Goal: Find specific page/section: Find specific page/section

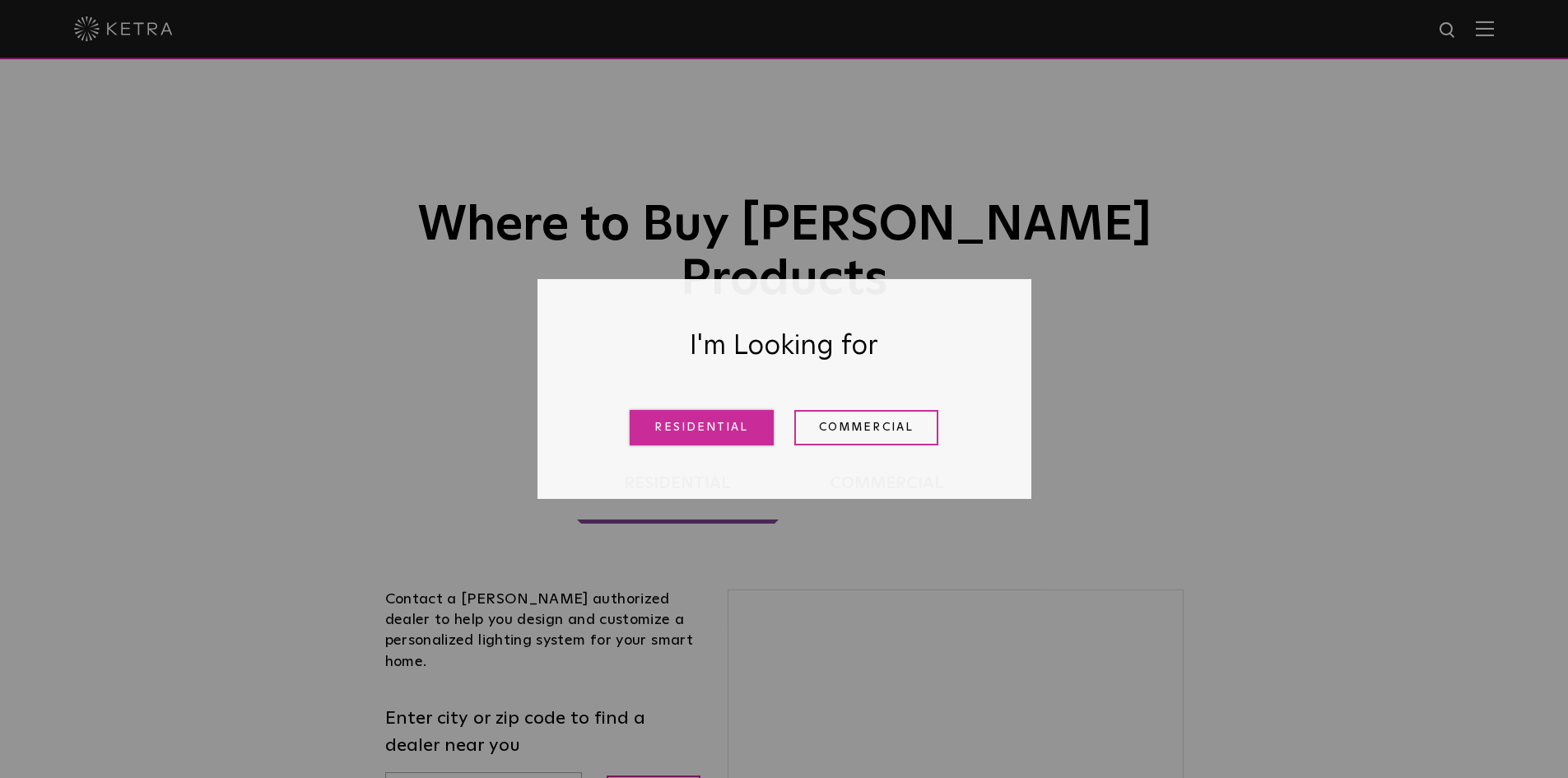
click at [749, 430] on link "Residential" at bounding box center [702, 427] width 144 height 36
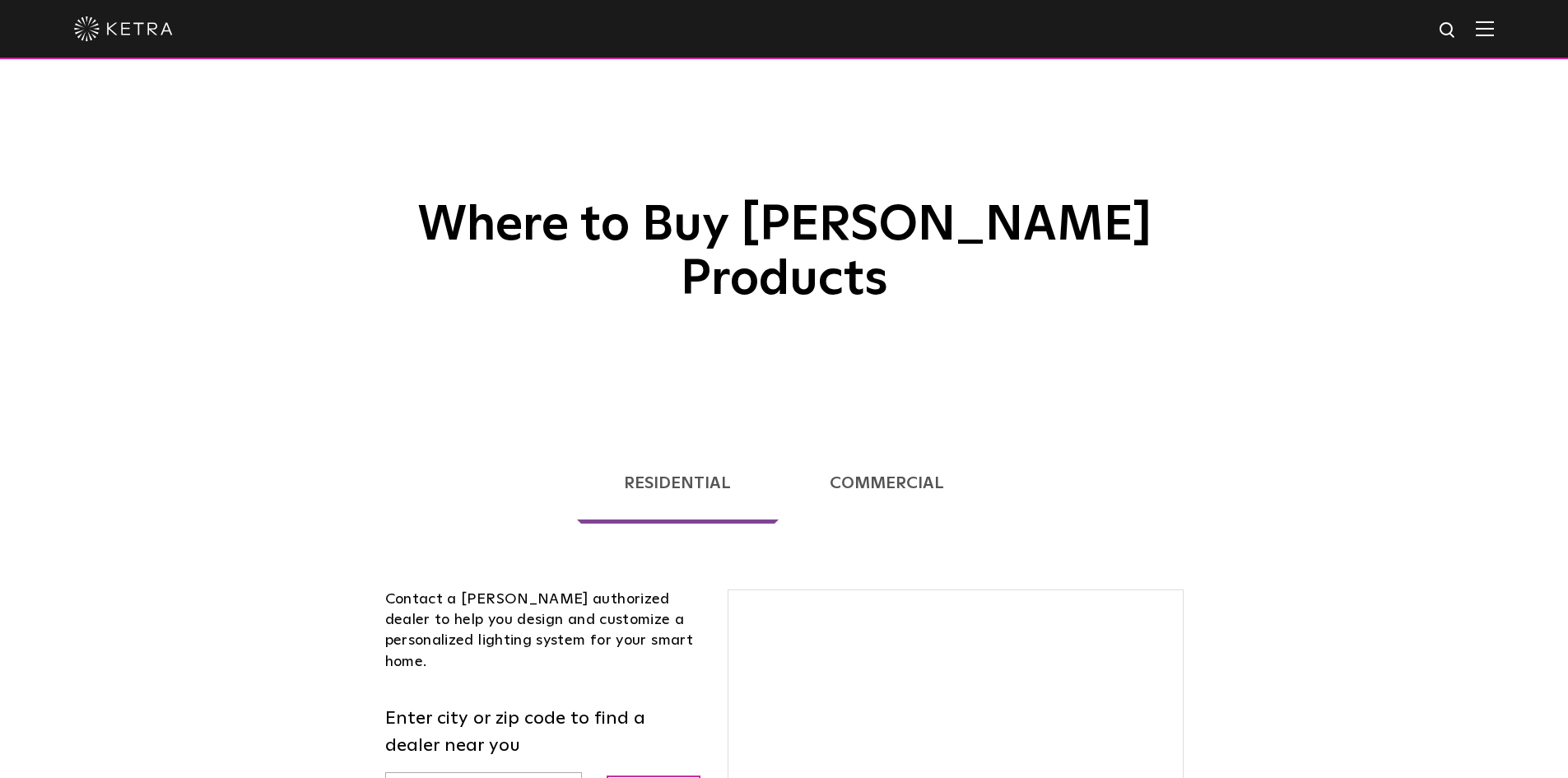
scroll to position [420, 0]
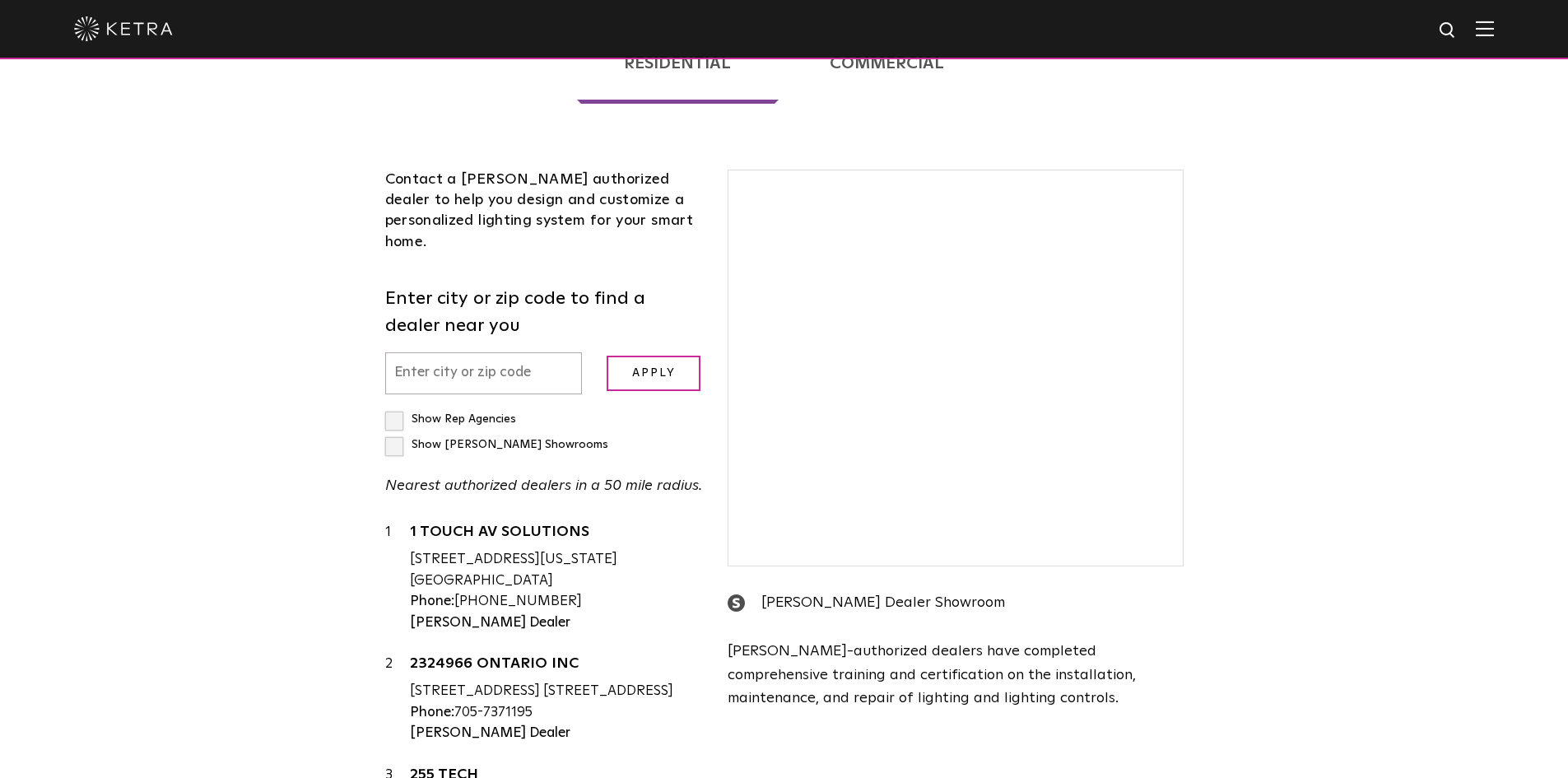
click at [470, 353] on input "text" at bounding box center [484, 374] width 198 height 42
click at [468, 353] on input "text" at bounding box center [484, 374] width 198 height 42
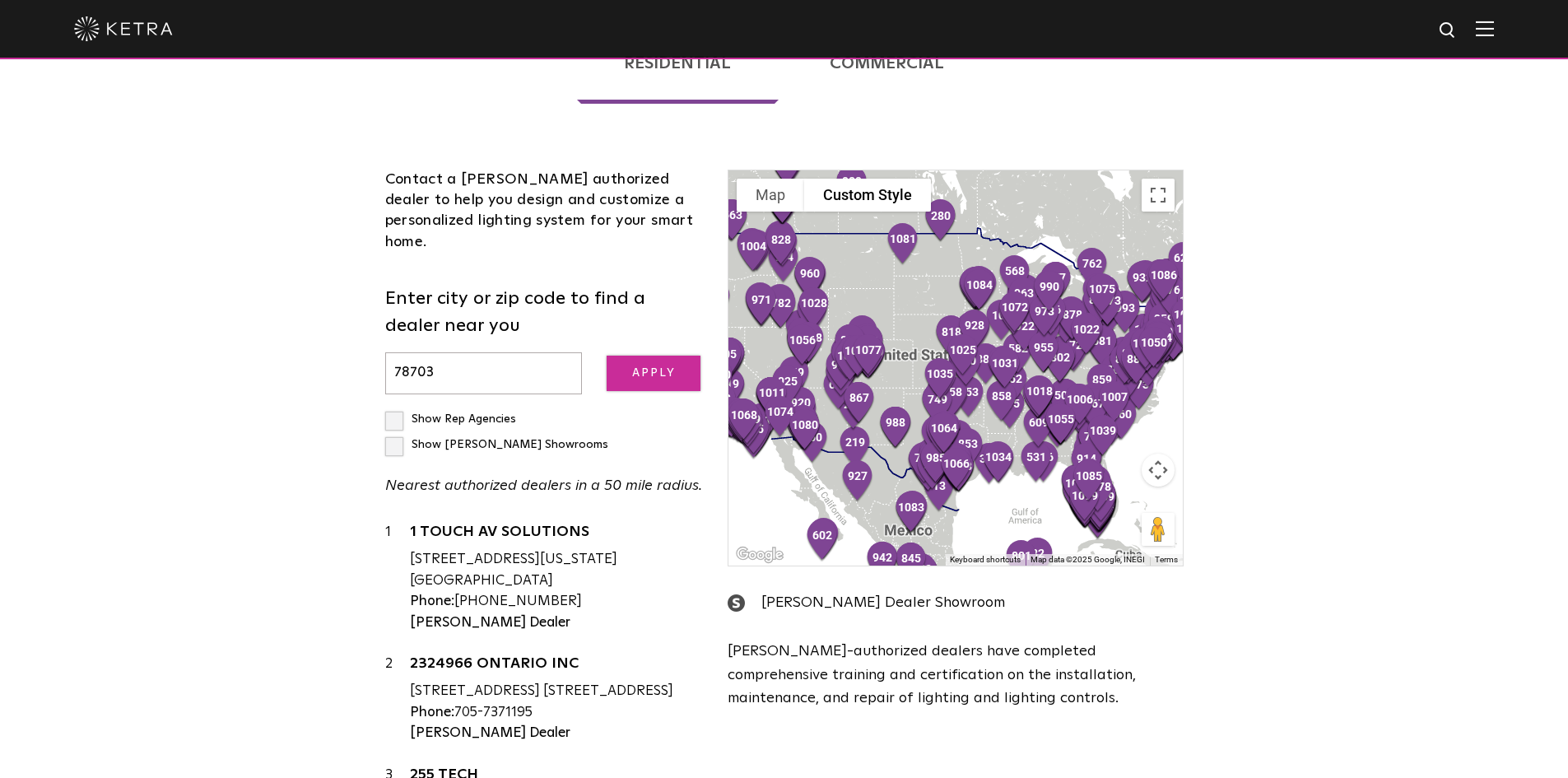
type input "78703"
click at [663, 355] on input "Apply" at bounding box center [653, 373] width 94 height 36
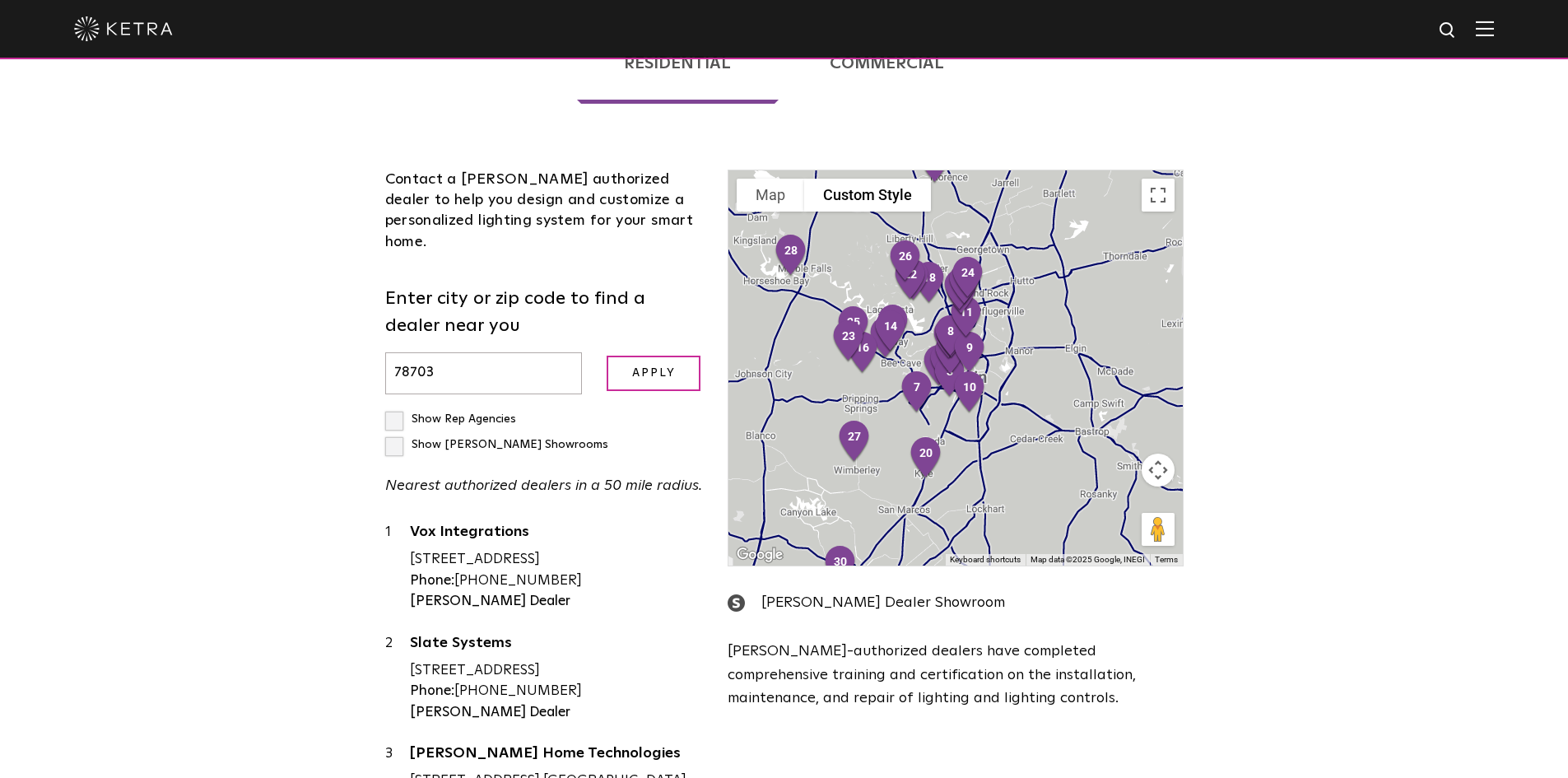
click at [1148, 454] on button "Map camera controls" at bounding box center [1158, 470] width 33 height 33
click at [1114, 413] on button "Zoom in" at bounding box center [1117, 429] width 33 height 33
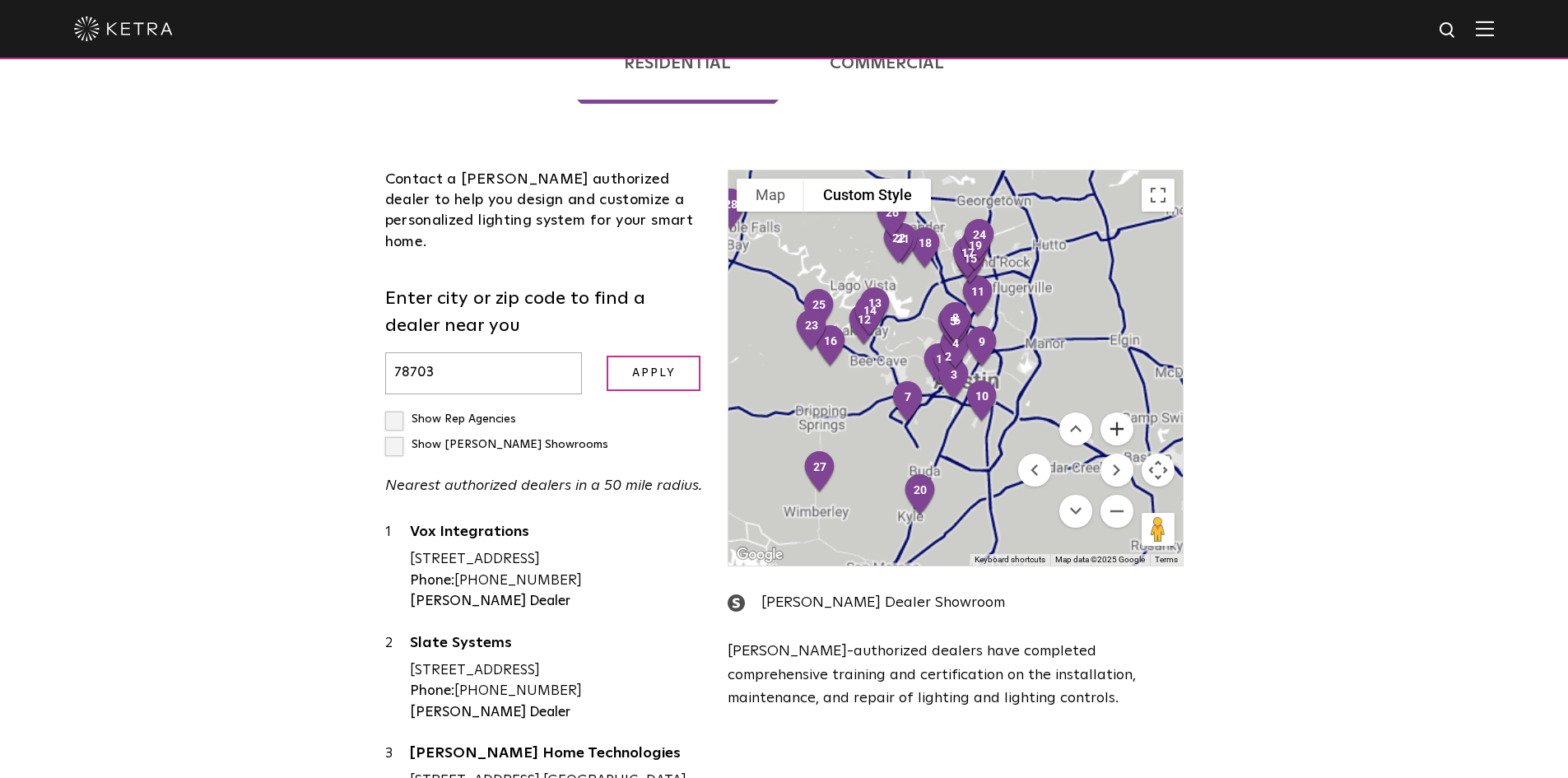
click at [1114, 413] on button "Zoom in" at bounding box center [1117, 429] width 33 height 33
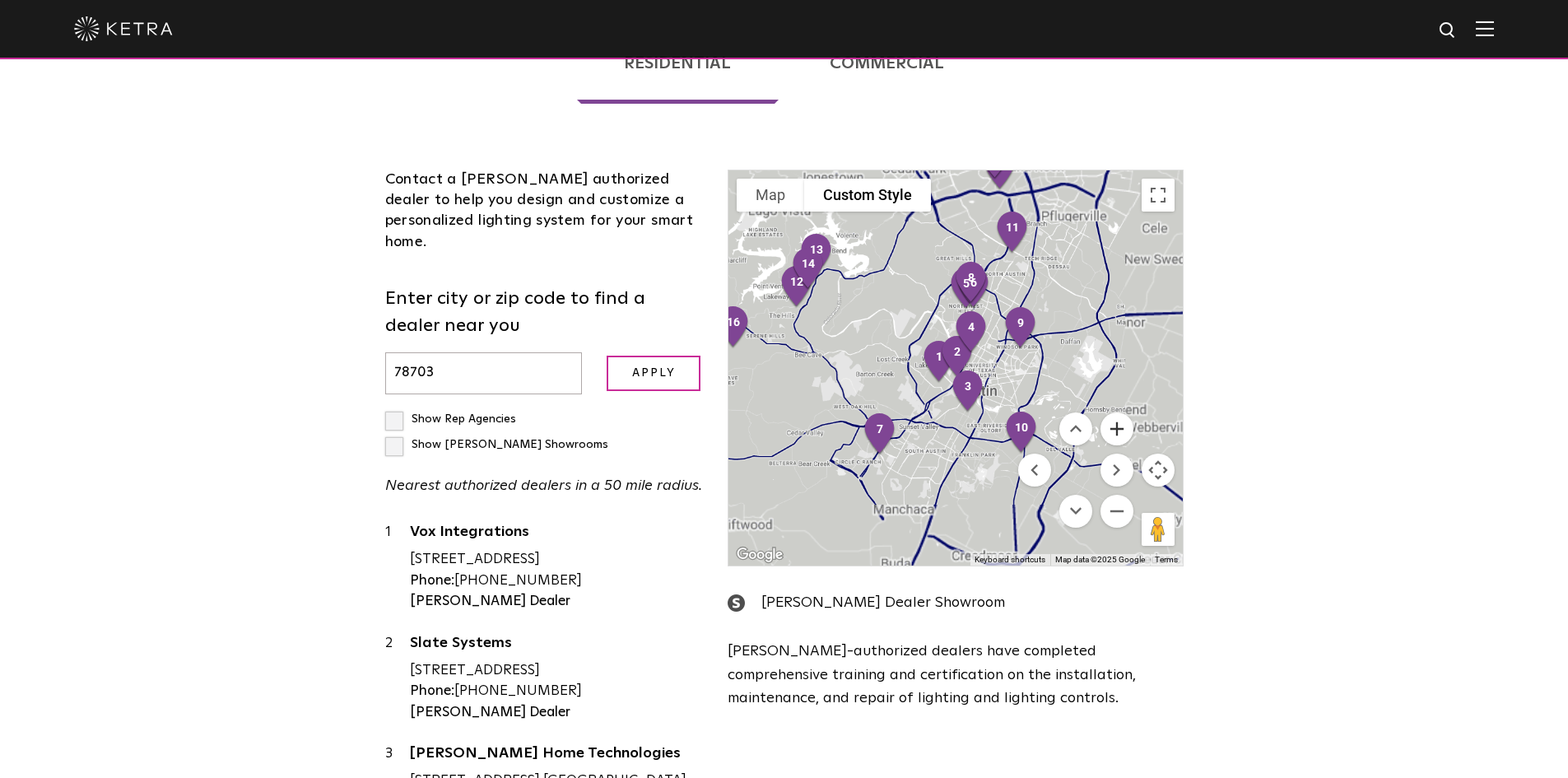
click at [1114, 413] on button "Zoom in" at bounding box center [1117, 429] width 33 height 33
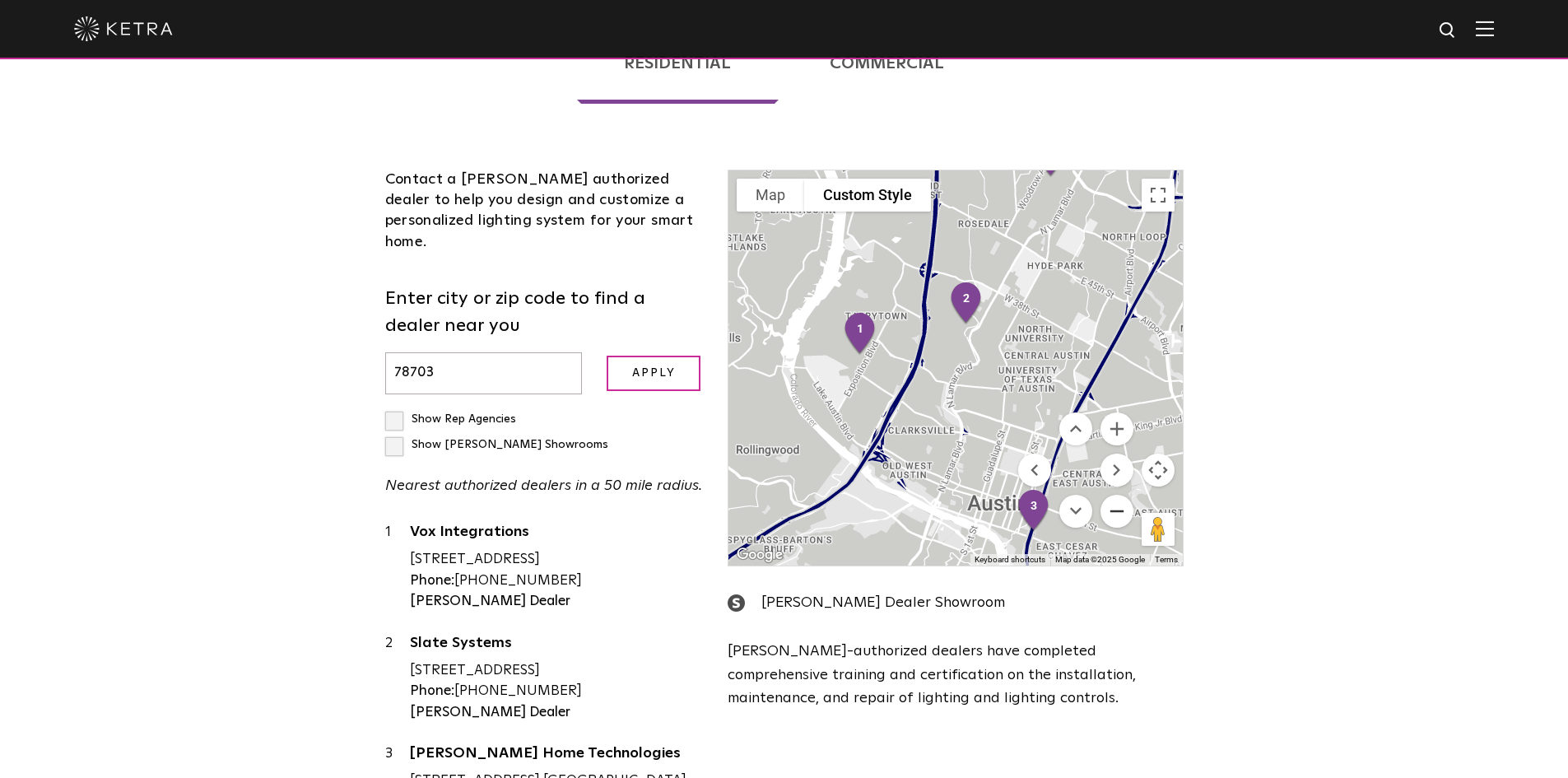
click at [1111, 495] on button "Zoom out" at bounding box center [1117, 511] width 33 height 33
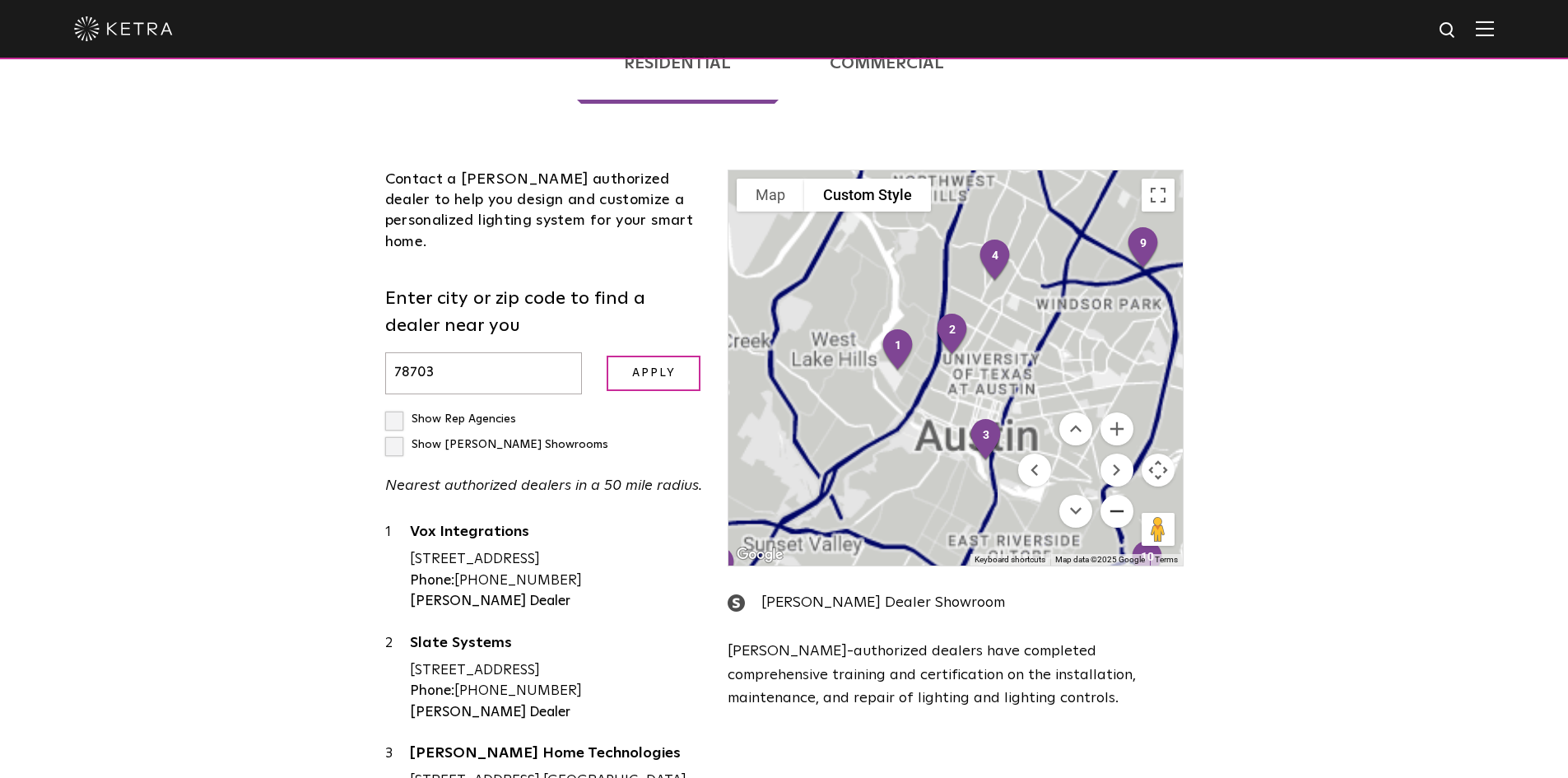
click at [1111, 495] on button "Zoom out" at bounding box center [1117, 511] width 33 height 33
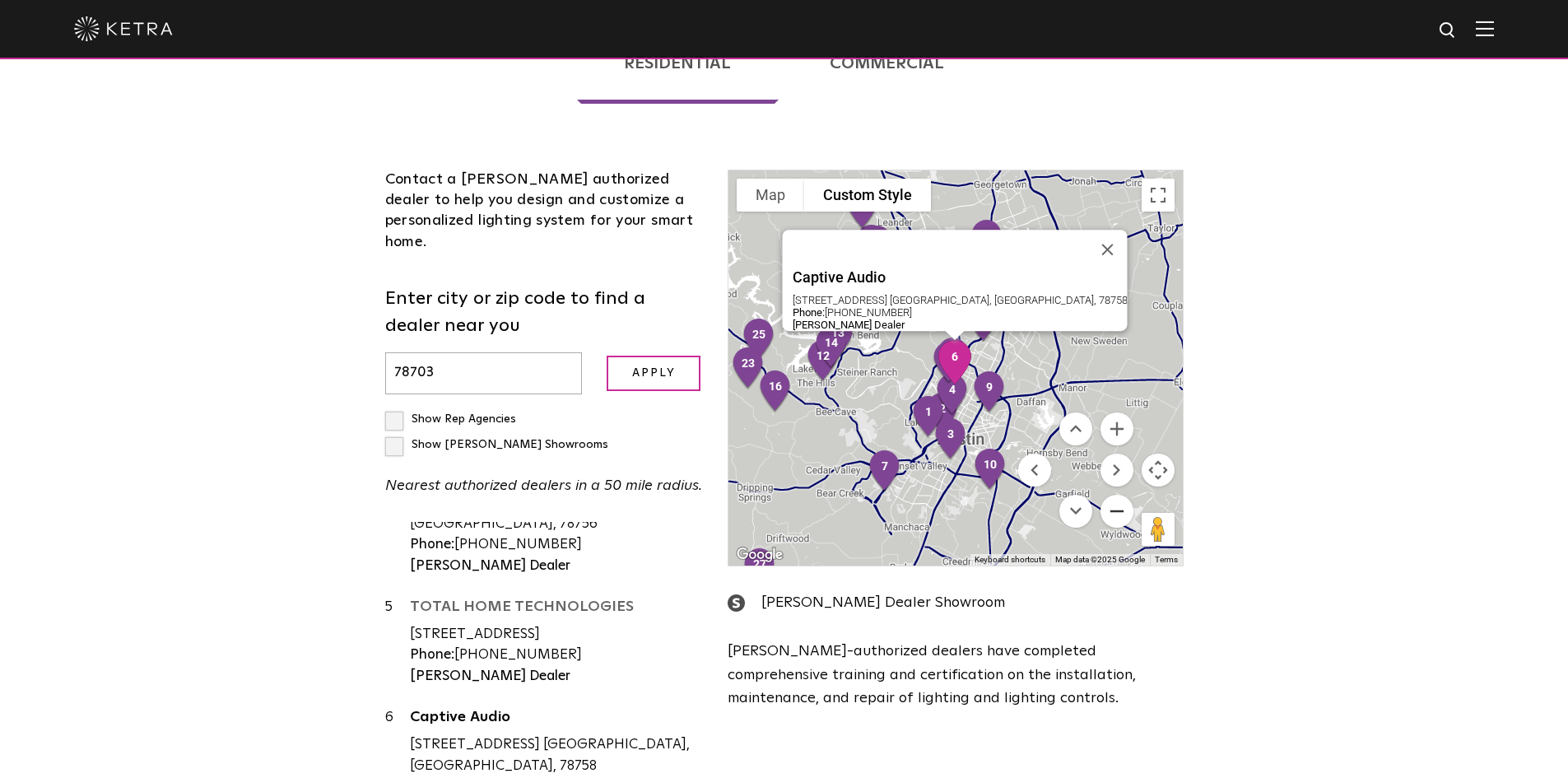
scroll to position [439, 0]
